Goal: Navigation & Orientation: Find specific page/section

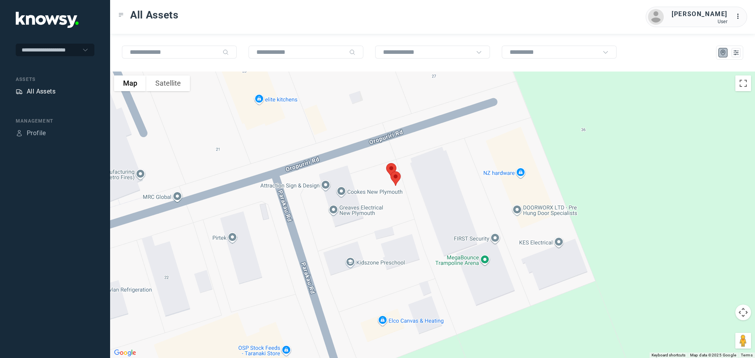
click at [37, 91] on div "All Assets" at bounding box center [41, 91] width 29 height 9
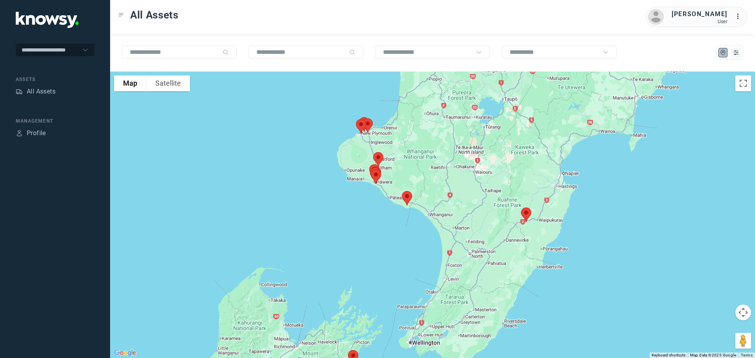
drag, startPoint x: 364, startPoint y: 110, endPoint x: 374, endPoint y: 155, distance: 45.4
click at [374, 155] on div at bounding box center [432, 215] width 645 height 287
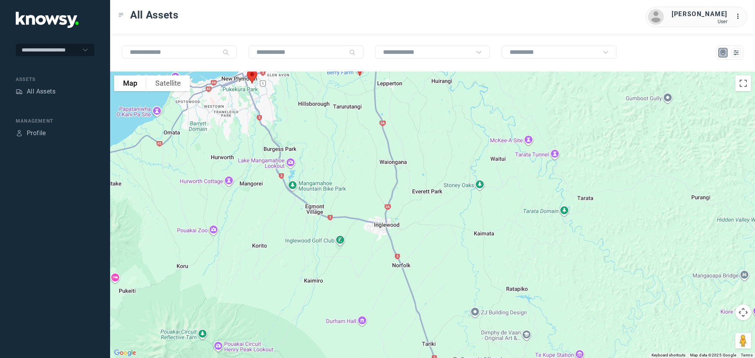
drag, startPoint x: 347, startPoint y: 134, endPoint x: 361, endPoint y: 191, distance: 57.9
click at [360, 189] on div at bounding box center [432, 215] width 645 height 287
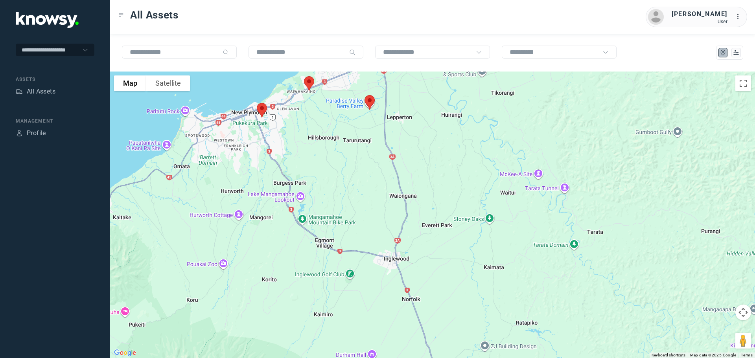
drag, startPoint x: 335, startPoint y: 148, endPoint x: 348, endPoint y: 186, distance: 39.9
click at [348, 186] on div at bounding box center [432, 215] width 645 height 287
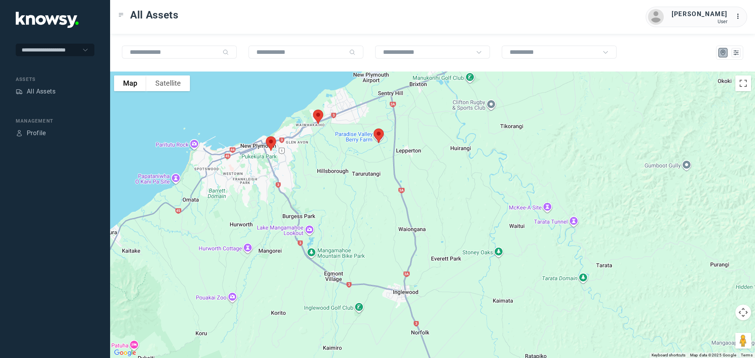
click at [270, 143] on img at bounding box center [271, 143] width 17 height 21
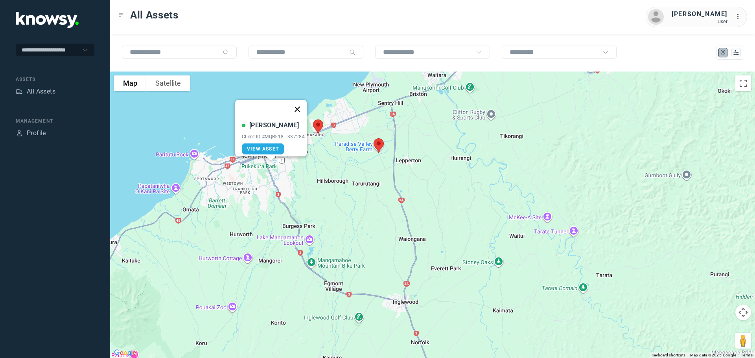
click at [299, 105] on button "Close" at bounding box center [297, 109] width 19 height 19
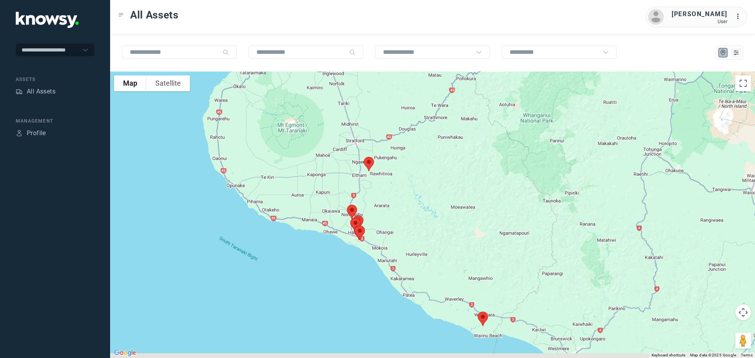
drag, startPoint x: 409, startPoint y: 300, endPoint x: 373, endPoint y: 169, distance: 136.6
click at [373, 169] on div at bounding box center [432, 215] width 645 height 287
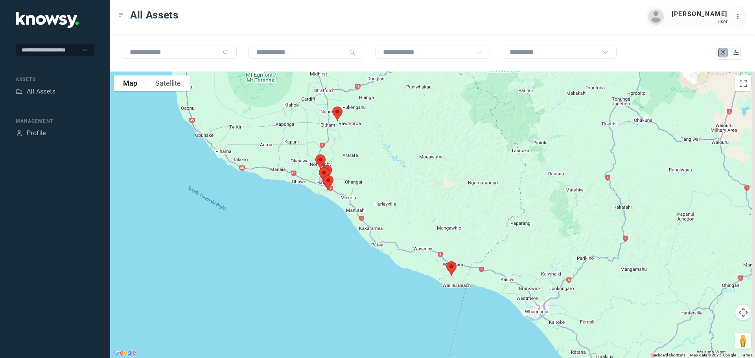
drag, startPoint x: 441, startPoint y: 220, endPoint x: 383, endPoint y: 152, distance: 88.7
click at [383, 152] on div at bounding box center [432, 215] width 645 height 287
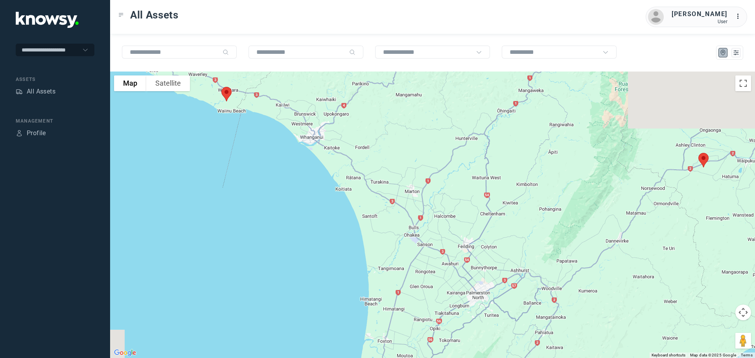
drag, startPoint x: 417, startPoint y: 160, endPoint x: 290, endPoint y: 103, distance: 140.0
click at [290, 103] on div at bounding box center [432, 215] width 645 height 287
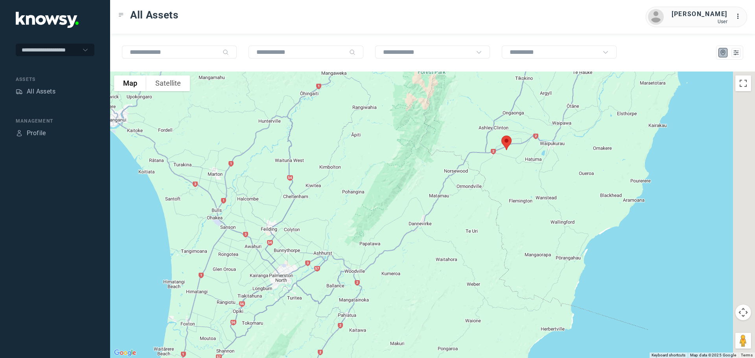
drag, startPoint x: 511, startPoint y: 173, endPoint x: 402, endPoint y: 204, distance: 113.6
click at [403, 204] on div at bounding box center [432, 215] width 645 height 287
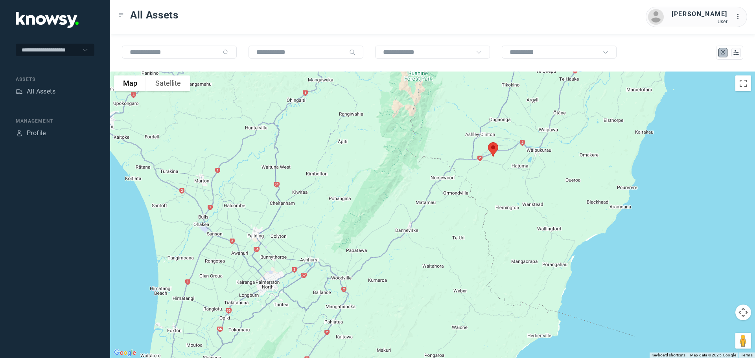
click at [496, 150] on img at bounding box center [493, 149] width 17 height 21
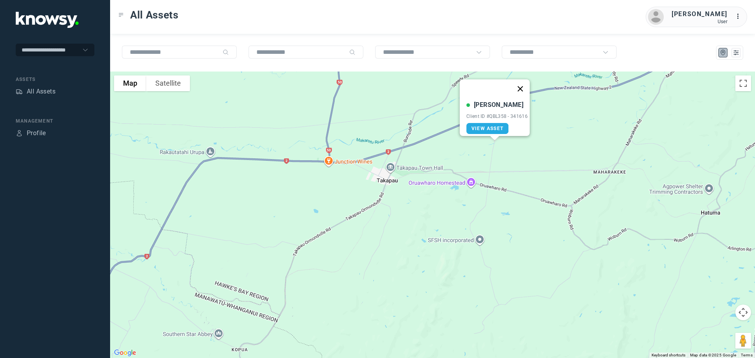
click at [525, 82] on button "Close" at bounding box center [520, 88] width 19 height 19
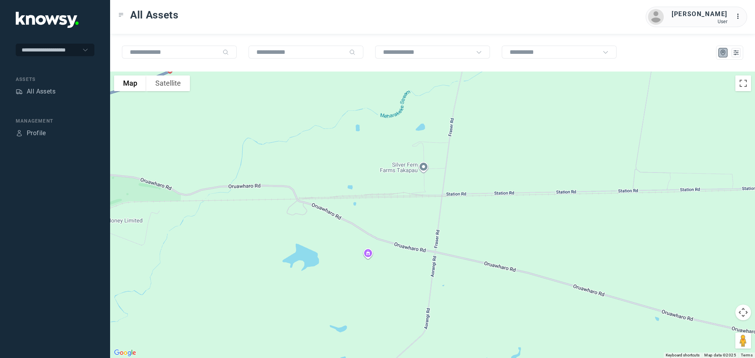
drag, startPoint x: 477, startPoint y: 145, endPoint x: 477, endPoint y: 149, distance: 4.3
click at [477, 149] on div "To navigate, press the arrow keys." at bounding box center [432, 215] width 645 height 287
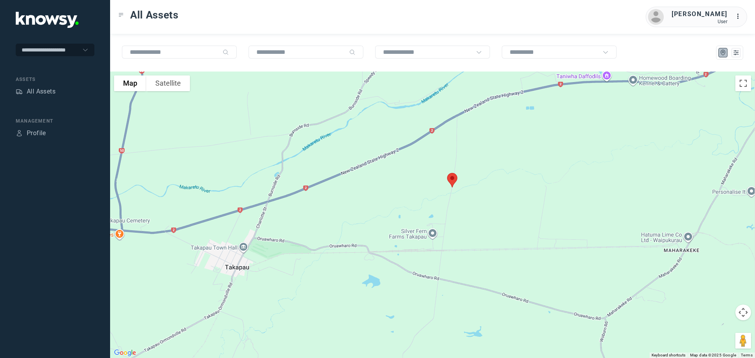
drag, startPoint x: 483, startPoint y: 129, endPoint x: 463, endPoint y: 211, distance: 84.5
click at [464, 213] on div "To navigate, press the arrow keys." at bounding box center [432, 215] width 645 height 287
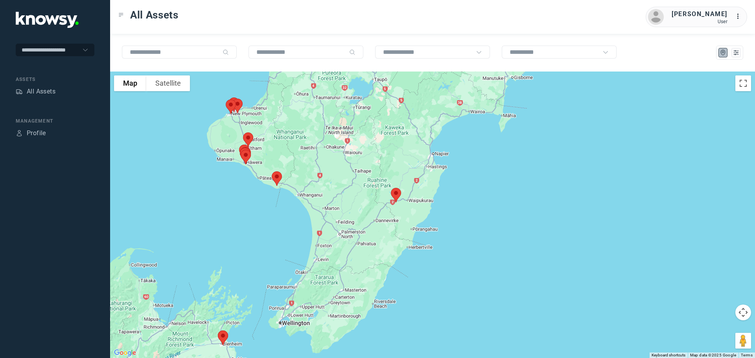
drag, startPoint x: 274, startPoint y: 132, endPoint x: 334, endPoint y: 174, distance: 73.6
click at [337, 175] on div "To navigate, press the arrow keys." at bounding box center [432, 215] width 645 height 287
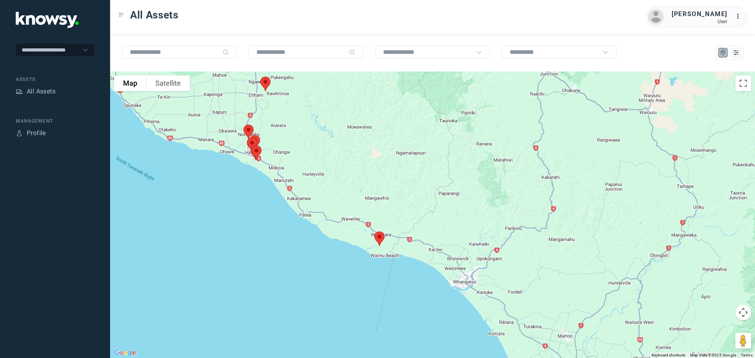
drag, startPoint x: 243, startPoint y: 177, endPoint x: 337, endPoint y: 132, distance: 104.8
click at [337, 132] on div "To navigate, press the arrow keys." at bounding box center [432, 215] width 645 height 287
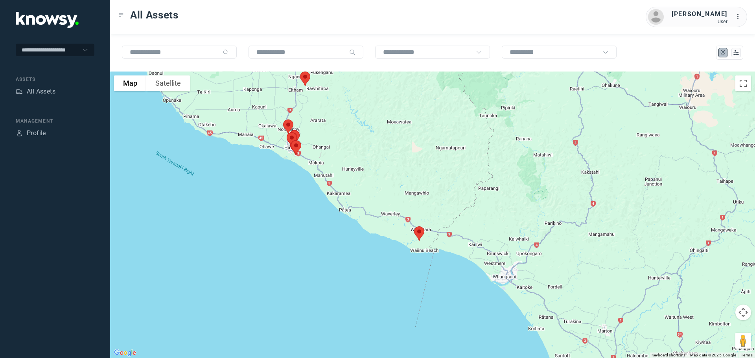
drag, startPoint x: 321, startPoint y: 157, endPoint x: 360, endPoint y: 152, distance: 40.0
click at [360, 152] on div "To navigate, press the arrow keys." at bounding box center [432, 215] width 645 height 287
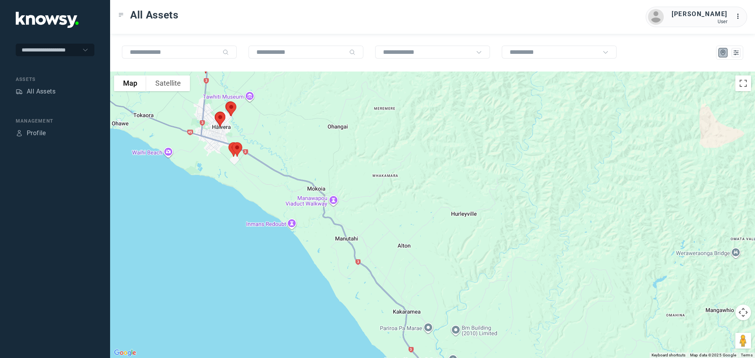
drag, startPoint x: 266, startPoint y: 146, endPoint x: 349, endPoint y: 136, distance: 83.9
click at [349, 136] on div "To navigate, press the arrow keys." at bounding box center [432, 215] width 645 height 287
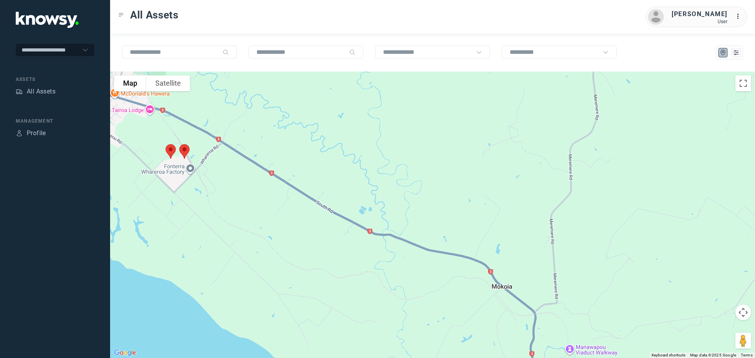
click at [168, 150] on img at bounding box center [170, 151] width 17 height 21
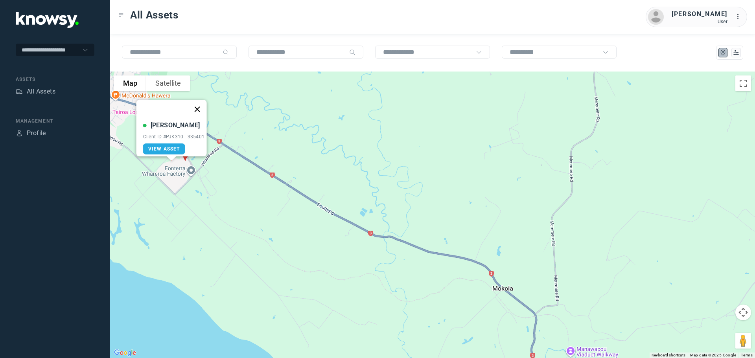
click at [200, 103] on button "Close" at bounding box center [196, 109] width 19 height 19
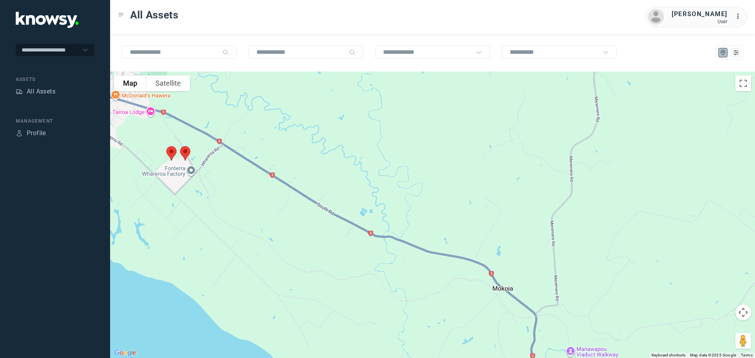
click at [185, 151] on img at bounding box center [185, 153] width 17 height 21
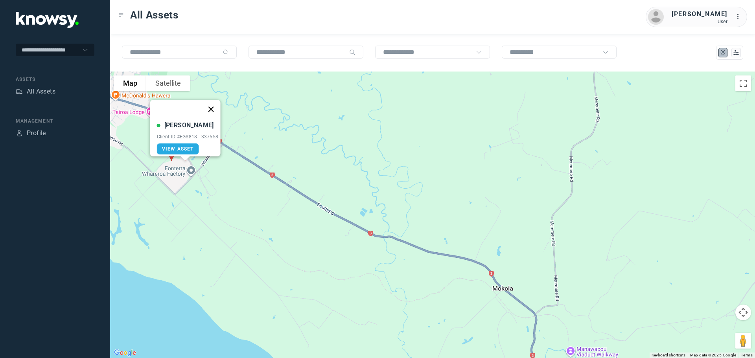
click at [215, 105] on button "Close" at bounding box center [210, 109] width 19 height 19
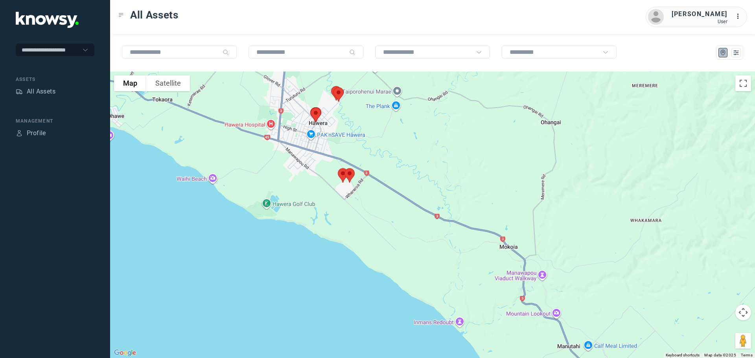
drag, startPoint x: 248, startPoint y: 113, endPoint x: 382, endPoint y: 156, distance: 140.7
click at [383, 156] on div at bounding box center [432, 215] width 645 height 287
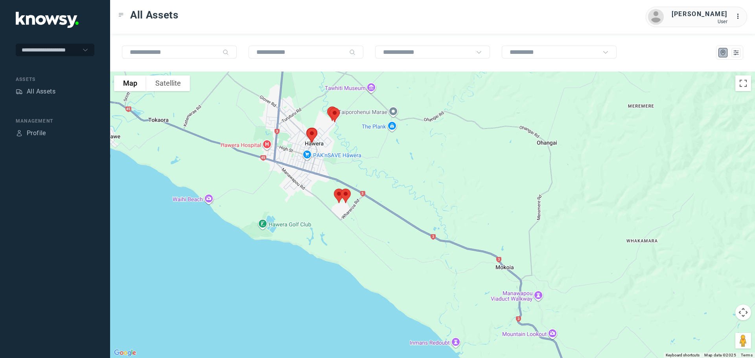
drag, startPoint x: 367, startPoint y: 138, endPoint x: 362, endPoint y: 168, distance: 30.3
click at [362, 168] on div at bounding box center [432, 215] width 645 height 287
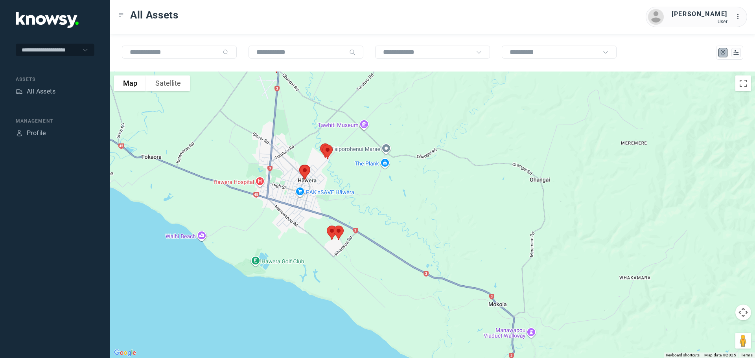
drag, startPoint x: 357, startPoint y: 151, endPoint x: 345, endPoint y: 197, distance: 47.3
click at [345, 197] on div at bounding box center [432, 215] width 645 height 287
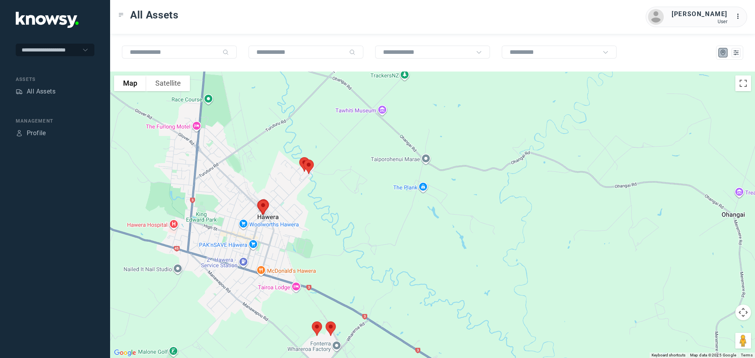
click at [262, 207] on img at bounding box center [263, 207] width 17 height 21
click at [289, 156] on button "Close" at bounding box center [288, 163] width 19 height 19
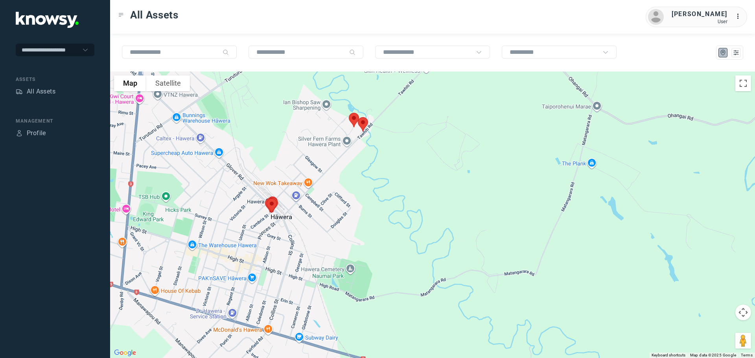
drag, startPoint x: 196, startPoint y: 182, endPoint x: 411, endPoint y: 124, distance: 223.1
click at [411, 124] on div at bounding box center [432, 215] width 645 height 287
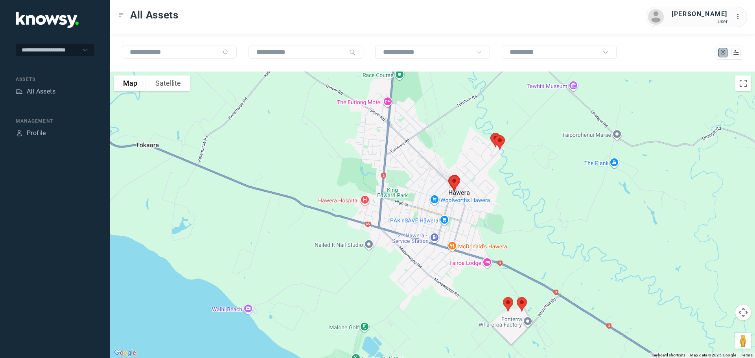
drag, startPoint x: 186, startPoint y: 154, endPoint x: 367, endPoint y: 165, distance: 180.8
click at [367, 165] on div at bounding box center [432, 215] width 645 height 287
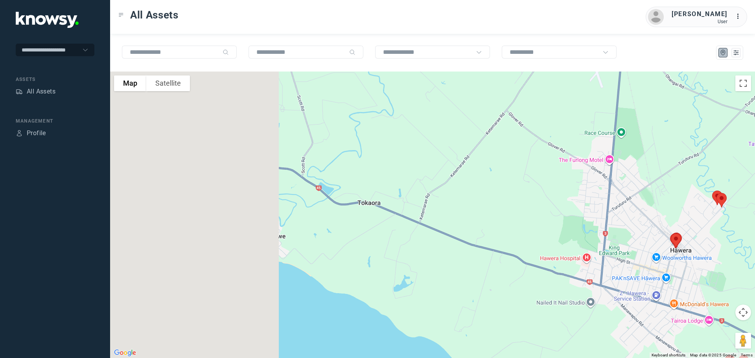
drag, startPoint x: 187, startPoint y: 134, endPoint x: 383, endPoint y: 186, distance: 202.9
click at [393, 189] on div at bounding box center [432, 215] width 645 height 287
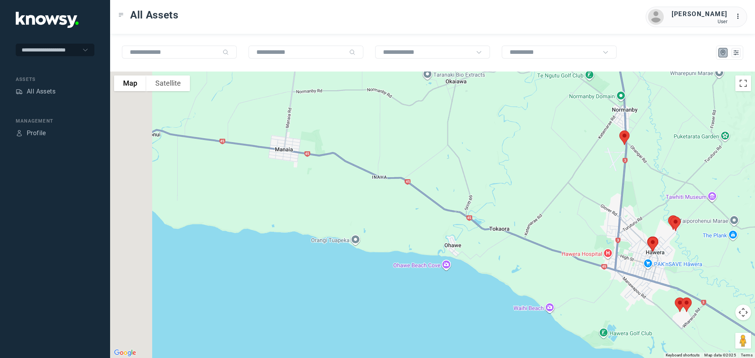
drag, startPoint x: 286, startPoint y: 119, endPoint x: 455, endPoint y: 195, distance: 185.2
click at [455, 195] on div at bounding box center [432, 215] width 645 height 287
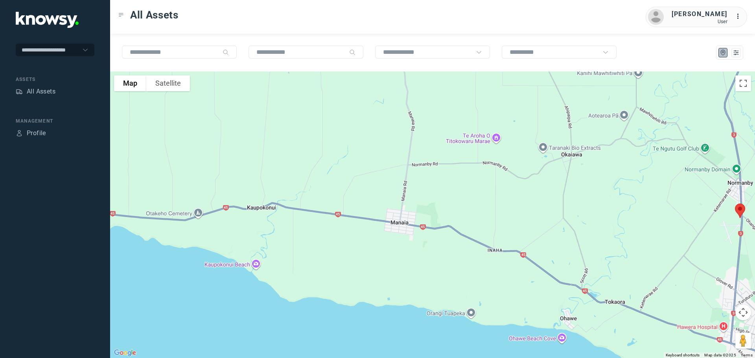
drag, startPoint x: 291, startPoint y: 171, endPoint x: 488, endPoint y: 180, distance: 197.1
click at [488, 180] on div at bounding box center [432, 215] width 645 height 287
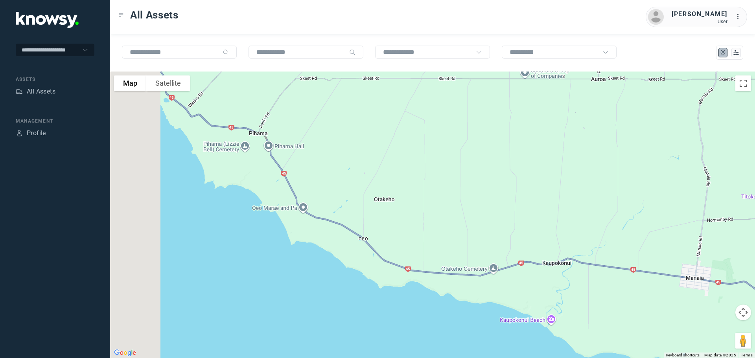
drag, startPoint x: 378, startPoint y: 207, endPoint x: 414, endPoint y: 241, distance: 49.5
click at [414, 241] on div at bounding box center [432, 215] width 645 height 287
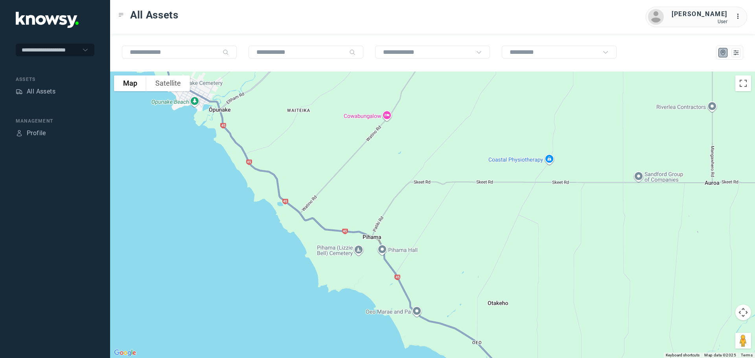
drag, startPoint x: 273, startPoint y: 156, endPoint x: 349, endPoint y: 221, distance: 100.6
click at [349, 221] on div at bounding box center [432, 215] width 645 height 287
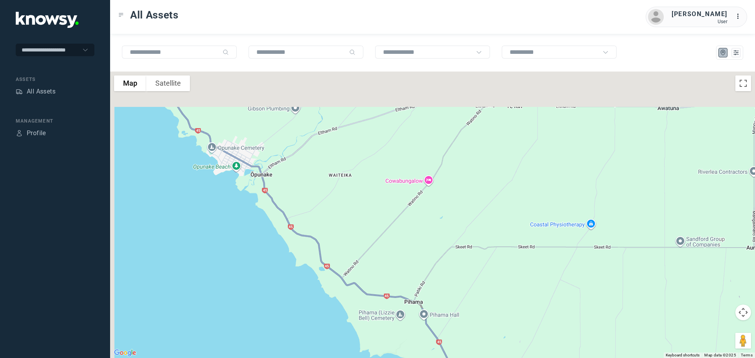
drag, startPoint x: 257, startPoint y: 118, endPoint x: 295, endPoint y: 175, distance: 68.8
click at [295, 175] on div at bounding box center [432, 215] width 645 height 287
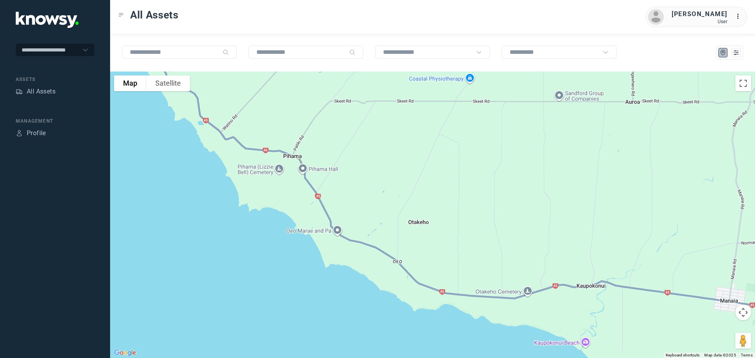
drag, startPoint x: 305, startPoint y: 169, endPoint x: 197, endPoint y: 43, distance: 165.8
click at [197, 43] on div "To navigate the map with touch gestures double-tap and hold your finger on the …" at bounding box center [432, 196] width 645 height 324
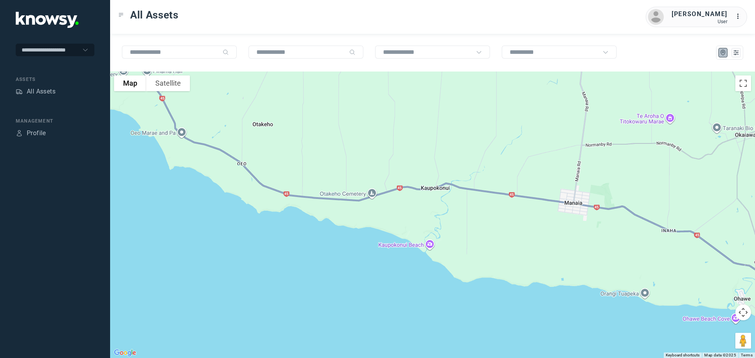
drag, startPoint x: 363, startPoint y: 171, endPoint x: 226, endPoint y: 94, distance: 156.4
click at [227, 94] on div at bounding box center [432, 215] width 645 height 287
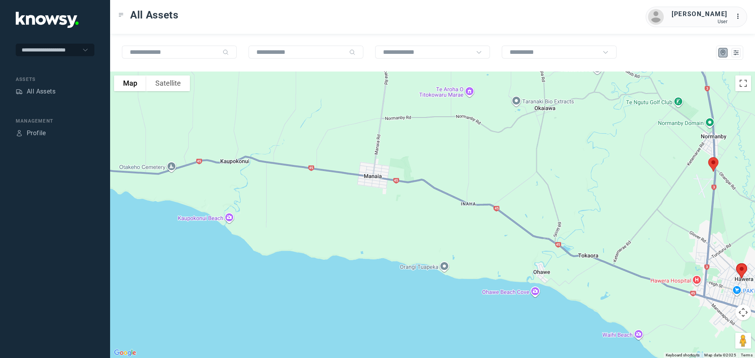
drag, startPoint x: 421, startPoint y: 156, endPoint x: 244, endPoint y: 135, distance: 178.1
click at [244, 135] on div at bounding box center [432, 215] width 645 height 287
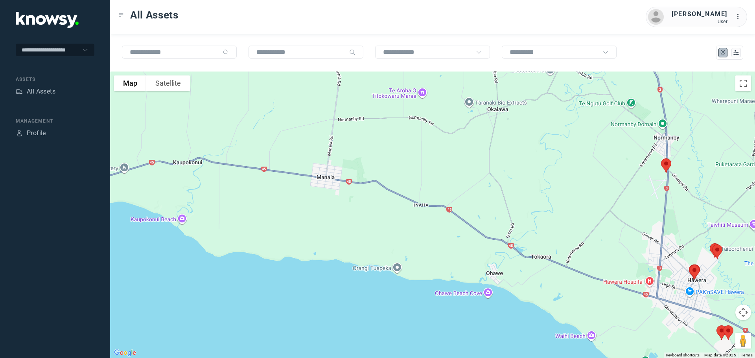
drag, startPoint x: 343, startPoint y: 158, endPoint x: 296, endPoint y: 162, distance: 47.0
click at [296, 162] on div at bounding box center [432, 215] width 645 height 287
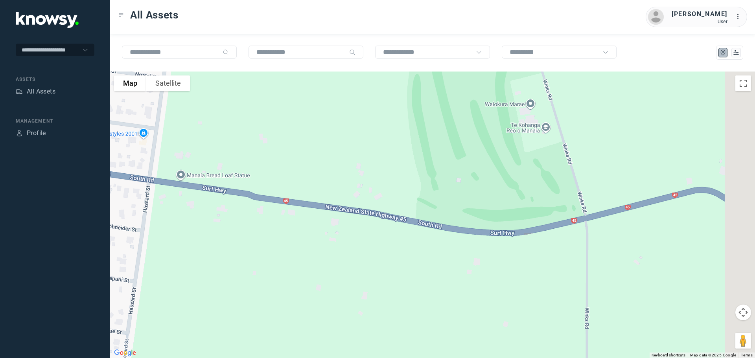
drag, startPoint x: 513, startPoint y: 124, endPoint x: 416, endPoint y: 230, distance: 143.8
click at [416, 230] on div at bounding box center [432, 215] width 645 height 287
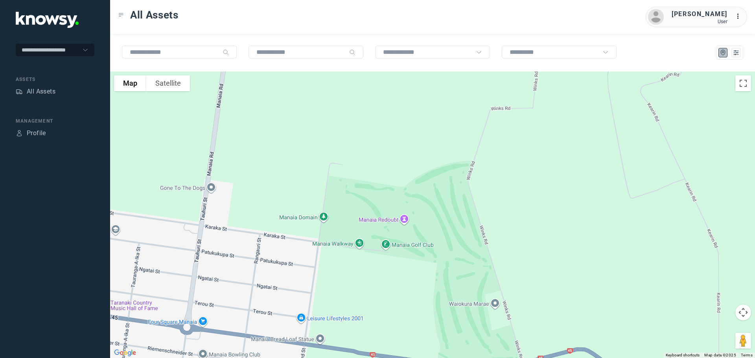
drag, startPoint x: 415, startPoint y: 84, endPoint x: 452, endPoint y: 208, distance: 129.0
click at [452, 208] on div at bounding box center [432, 215] width 645 height 287
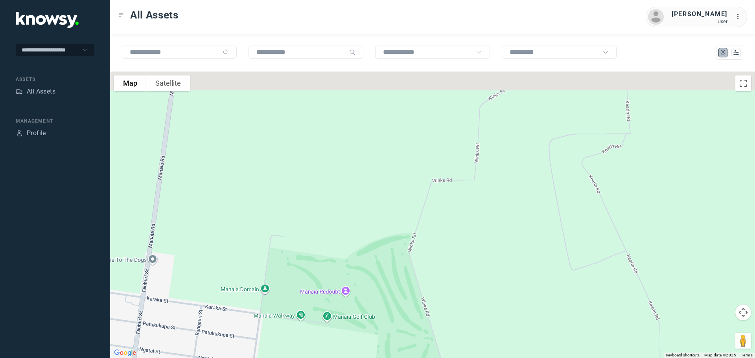
drag, startPoint x: 478, startPoint y: 165, endPoint x: 431, endPoint y: 230, distance: 80.3
click at [432, 230] on div at bounding box center [432, 215] width 645 height 287
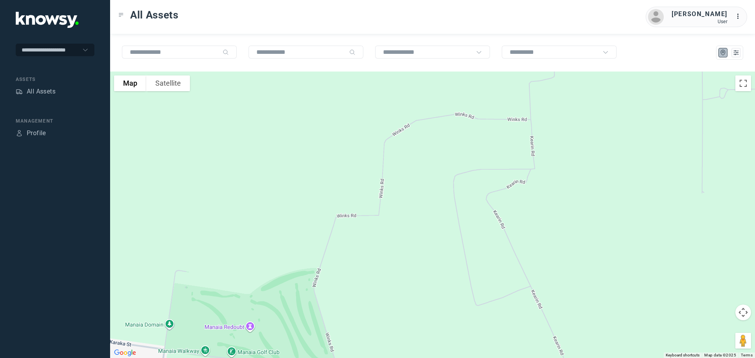
drag, startPoint x: 476, startPoint y: 146, endPoint x: 406, endPoint y: 147, distance: 69.6
click at [406, 147] on div at bounding box center [432, 215] width 645 height 287
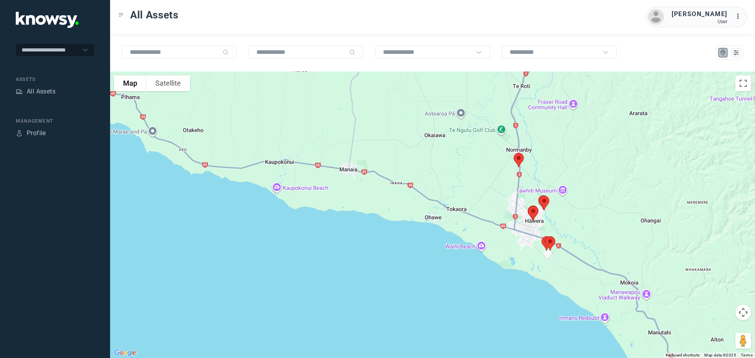
drag, startPoint x: 454, startPoint y: 163, endPoint x: 392, endPoint y: 162, distance: 62.5
click at [393, 162] on div at bounding box center [432, 215] width 645 height 287
